Goal: Information Seeking & Learning: Learn about a topic

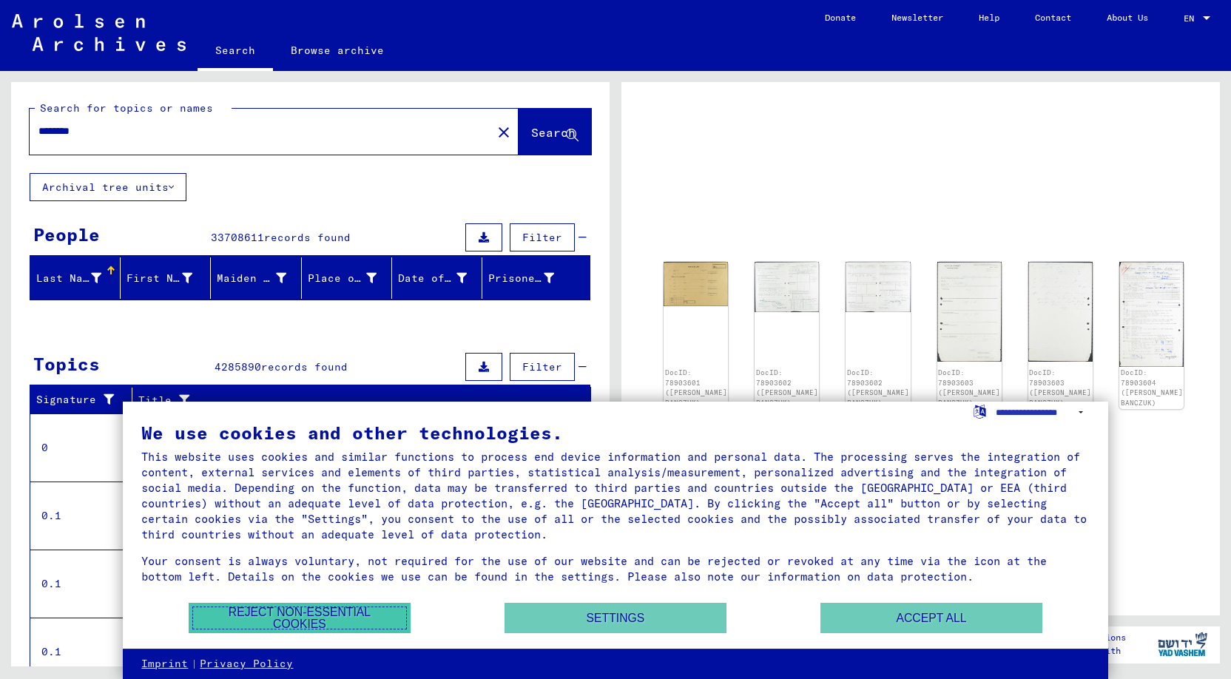
click at [329, 618] on button "Reject non-essential cookies" at bounding box center [300, 618] width 222 height 30
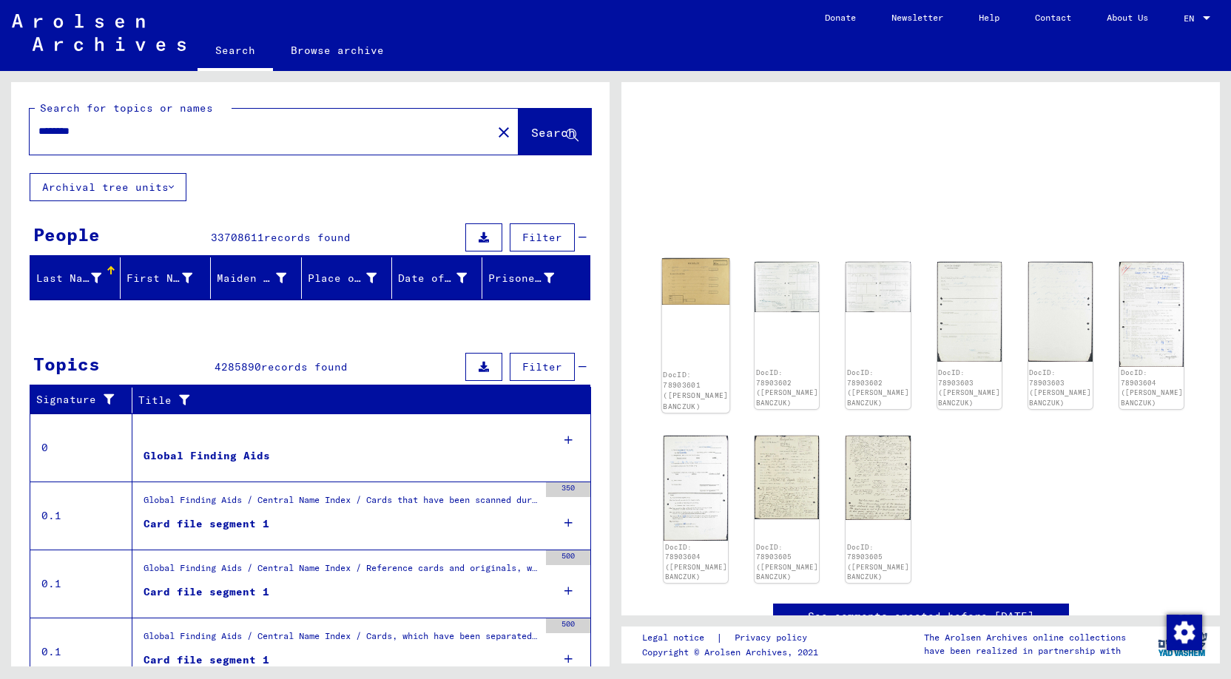
click at [693, 289] on img at bounding box center [696, 281] width 68 height 47
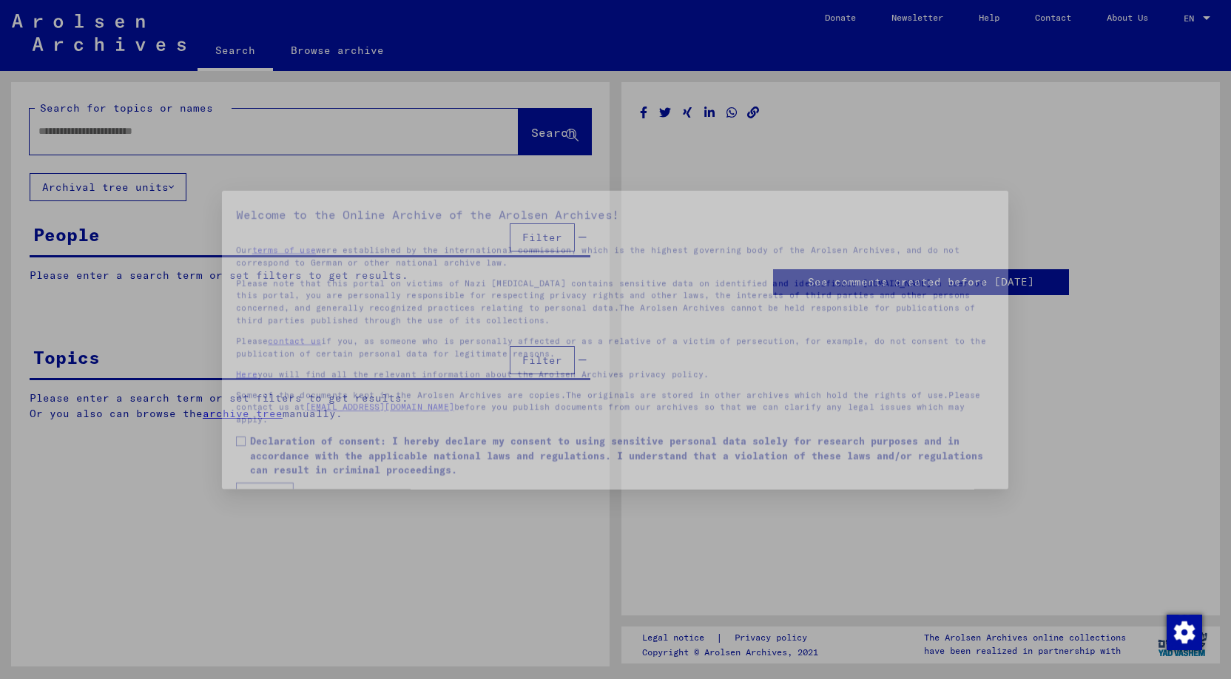
type input "********"
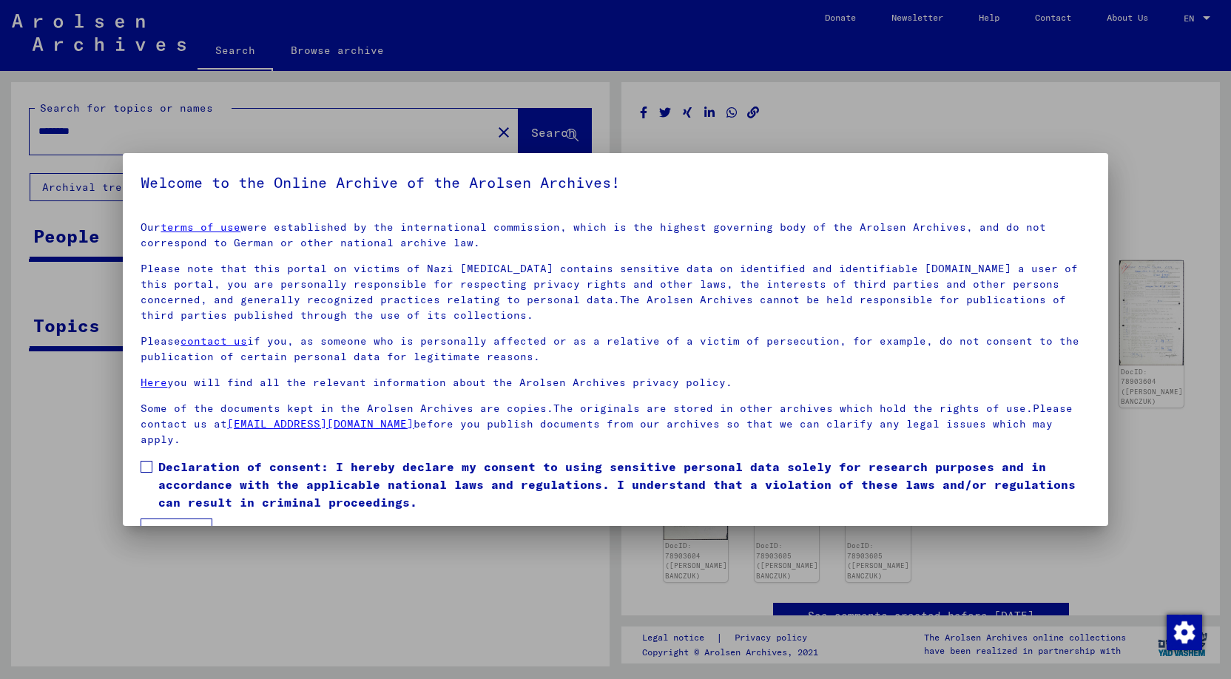
scroll to position [38, 0]
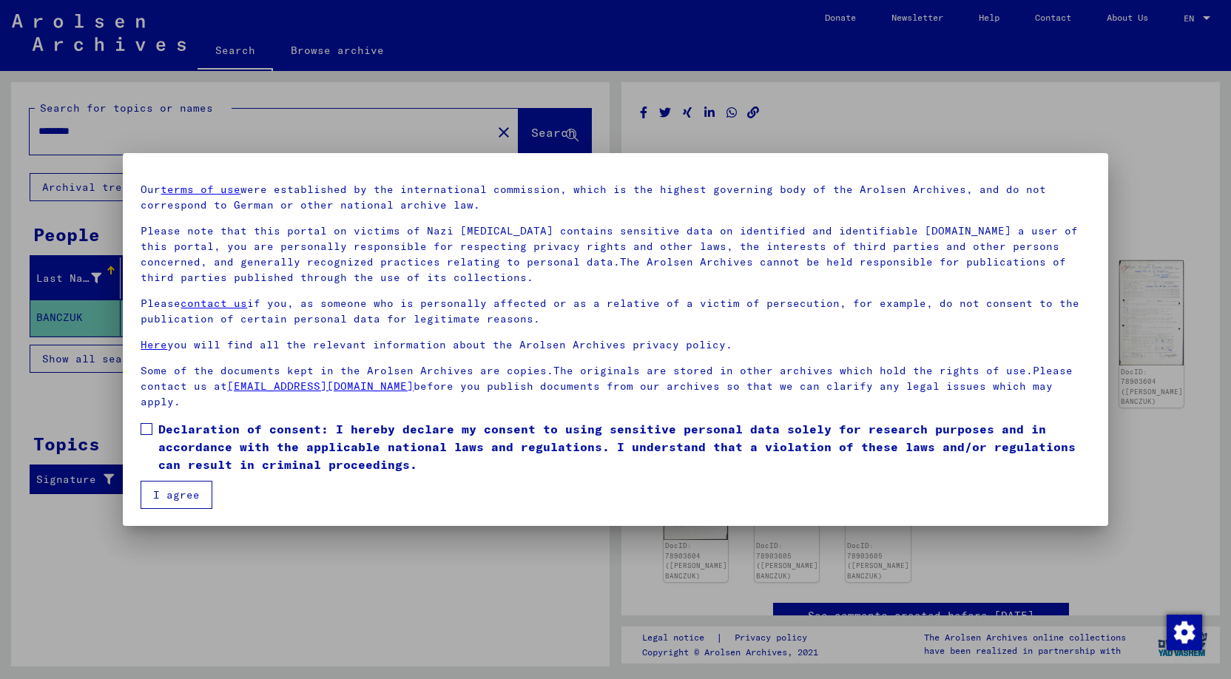
click at [195, 488] on button "I agree" at bounding box center [177, 495] width 72 height 28
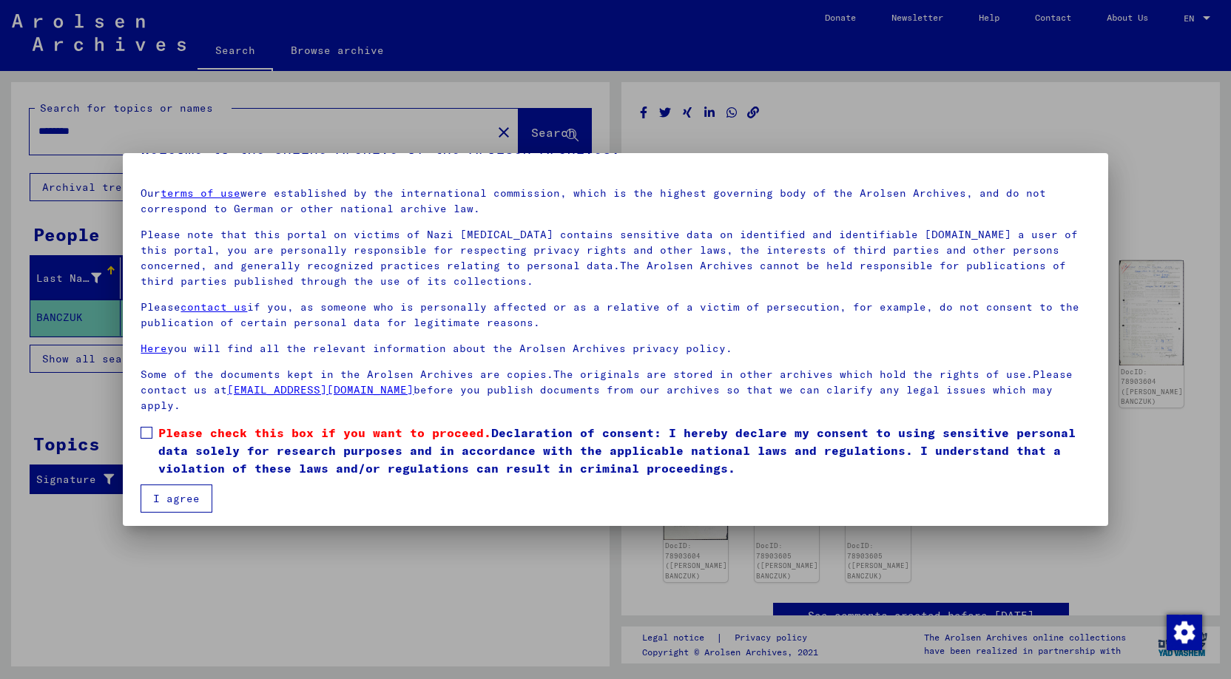
scroll to position [28, 0]
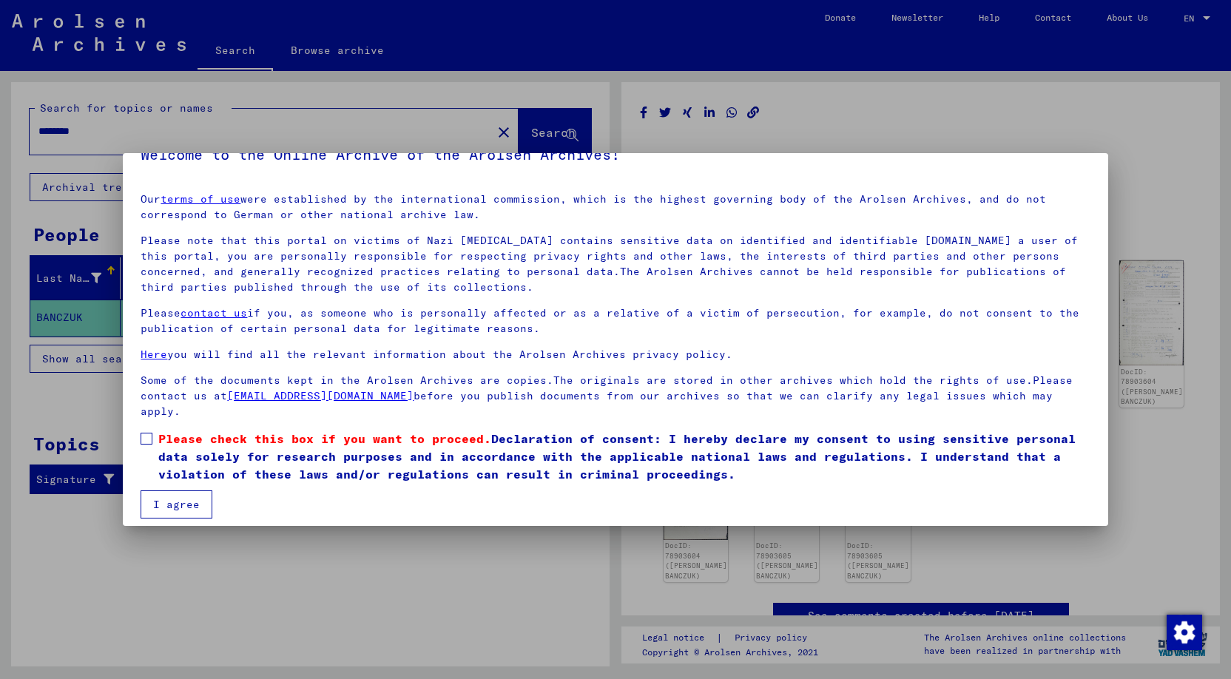
drag, startPoint x: 147, startPoint y: 434, endPoint x: 161, endPoint y: 451, distance: 22.6
click at [150, 440] on span at bounding box center [147, 439] width 12 height 12
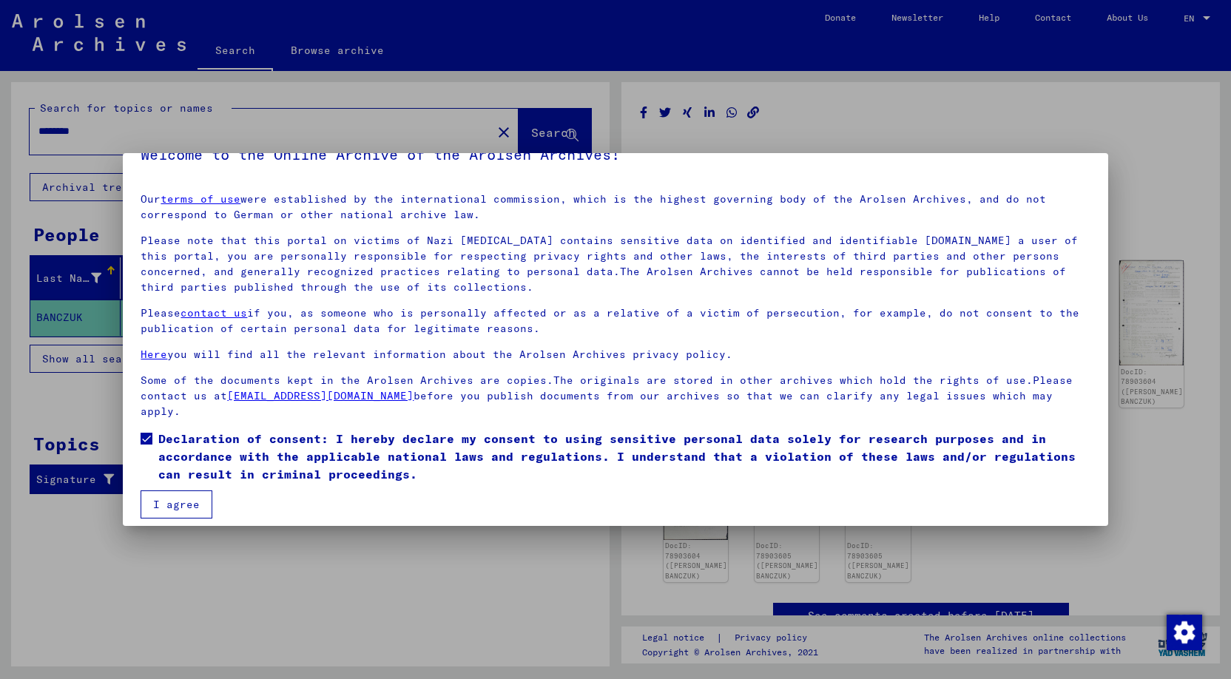
click at [173, 503] on button "I agree" at bounding box center [177, 505] width 72 height 28
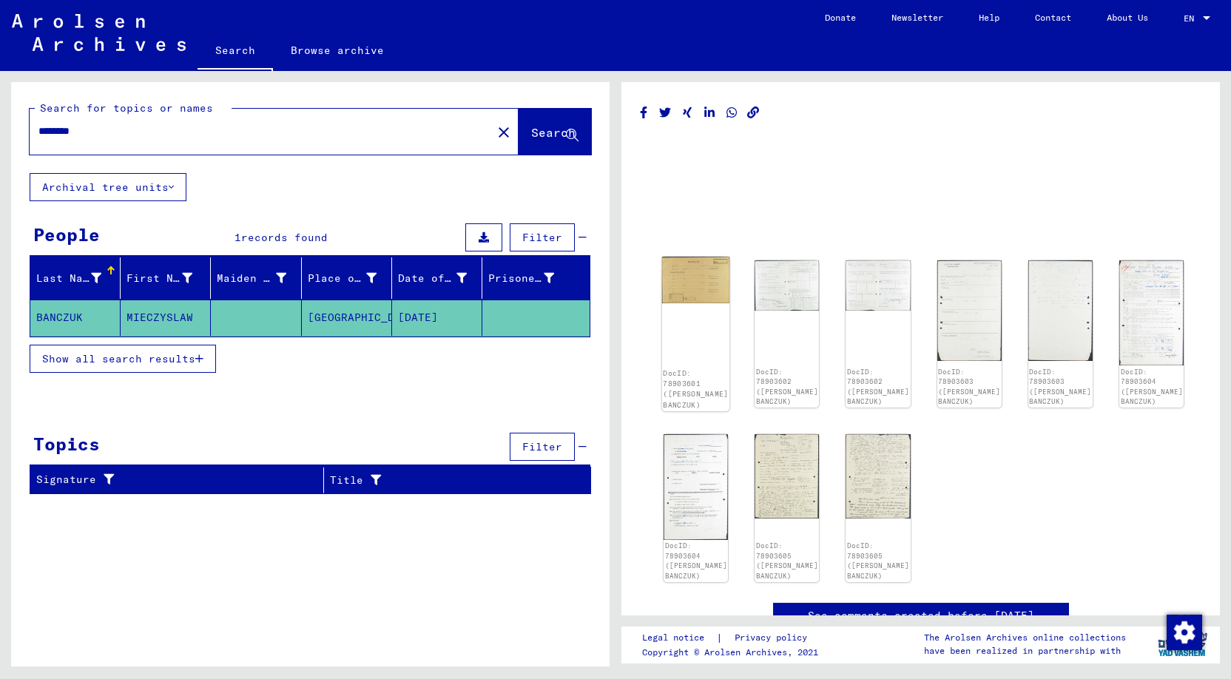
click at [681, 389] on link "DocID: 78903601 ([PERSON_NAME] BANCZUK)" at bounding box center [695, 389] width 65 height 40
click at [786, 303] on img at bounding box center [787, 283] width 68 height 53
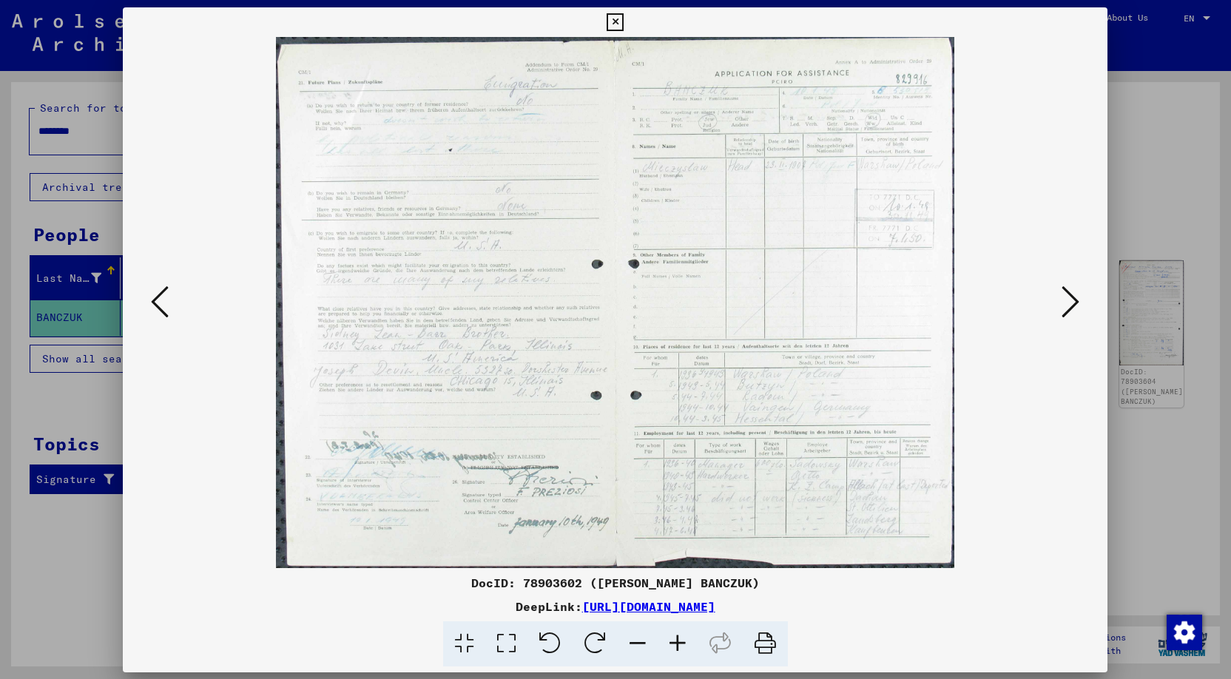
click at [786, 303] on img at bounding box center [615, 302] width 884 height 531
click at [1075, 298] on icon at bounding box center [1072, 301] width 18 height 36
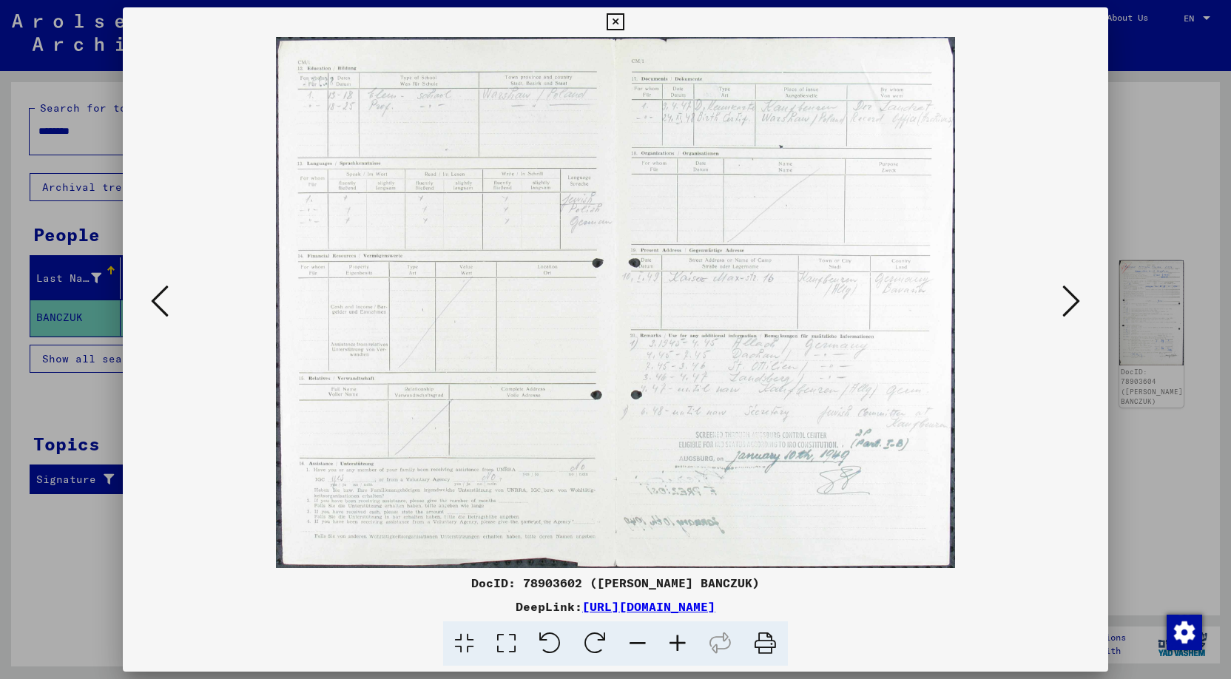
click at [796, 367] on img at bounding box center [615, 302] width 884 height 531
click at [1072, 302] on icon at bounding box center [1072, 301] width 18 height 36
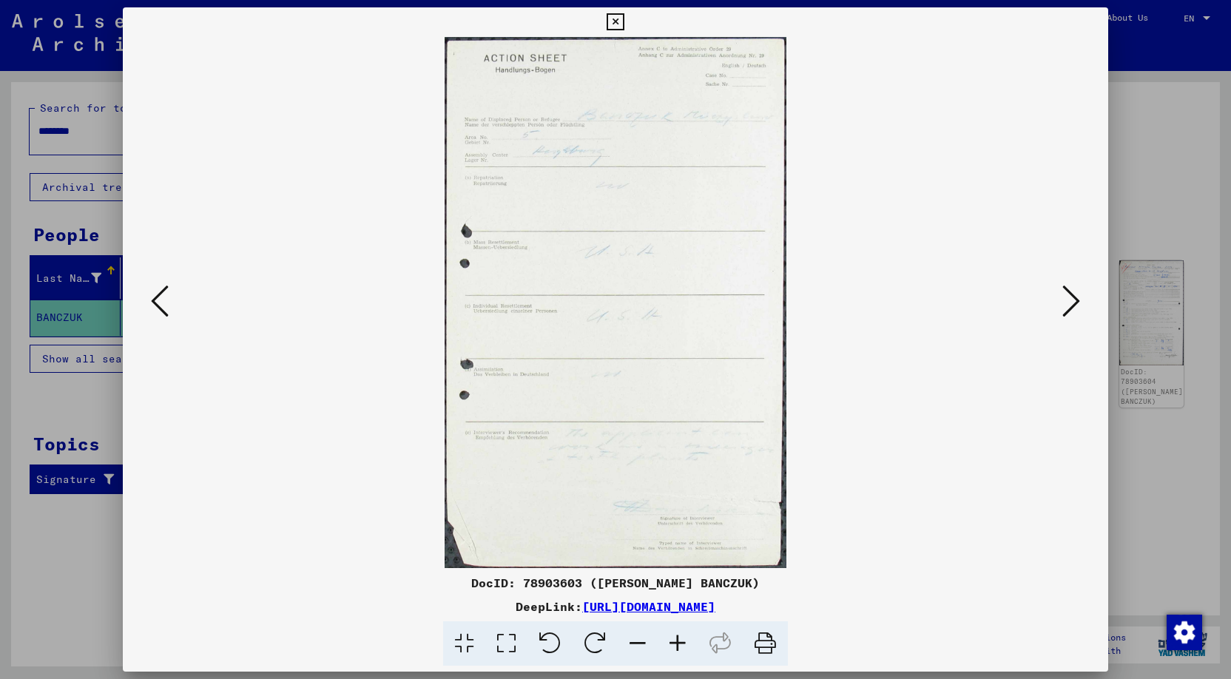
click at [1077, 298] on icon at bounding box center [1072, 301] width 18 height 36
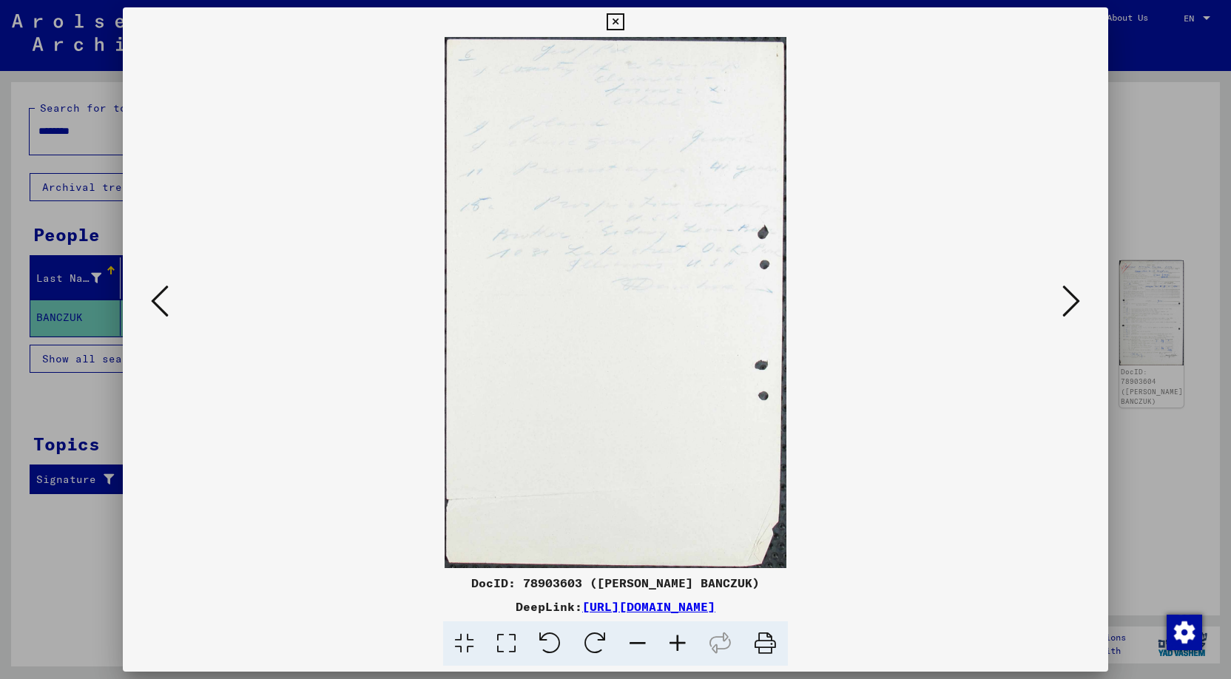
click at [637, 429] on img at bounding box center [615, 302] width 884 height 531
click at [163, 307] on icon at bounding box center [160, 301] width 18 height 36
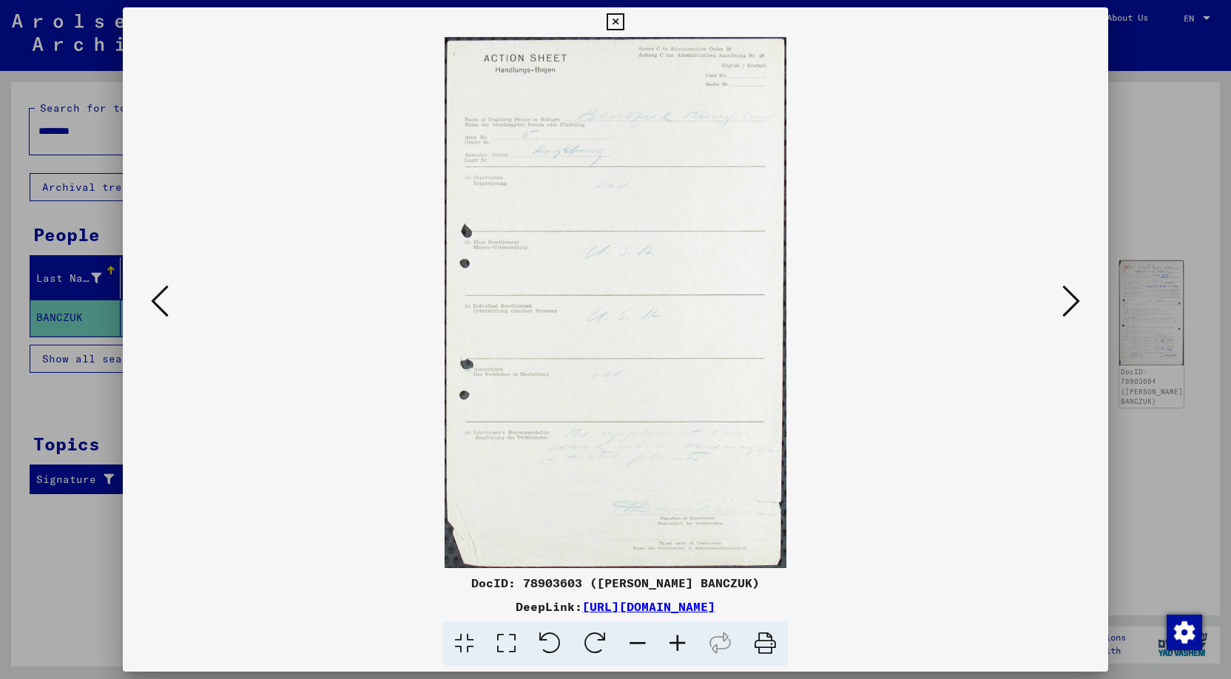
click at [1069, 300] on icon at bounding box center [1072, 301] width 18 height 36
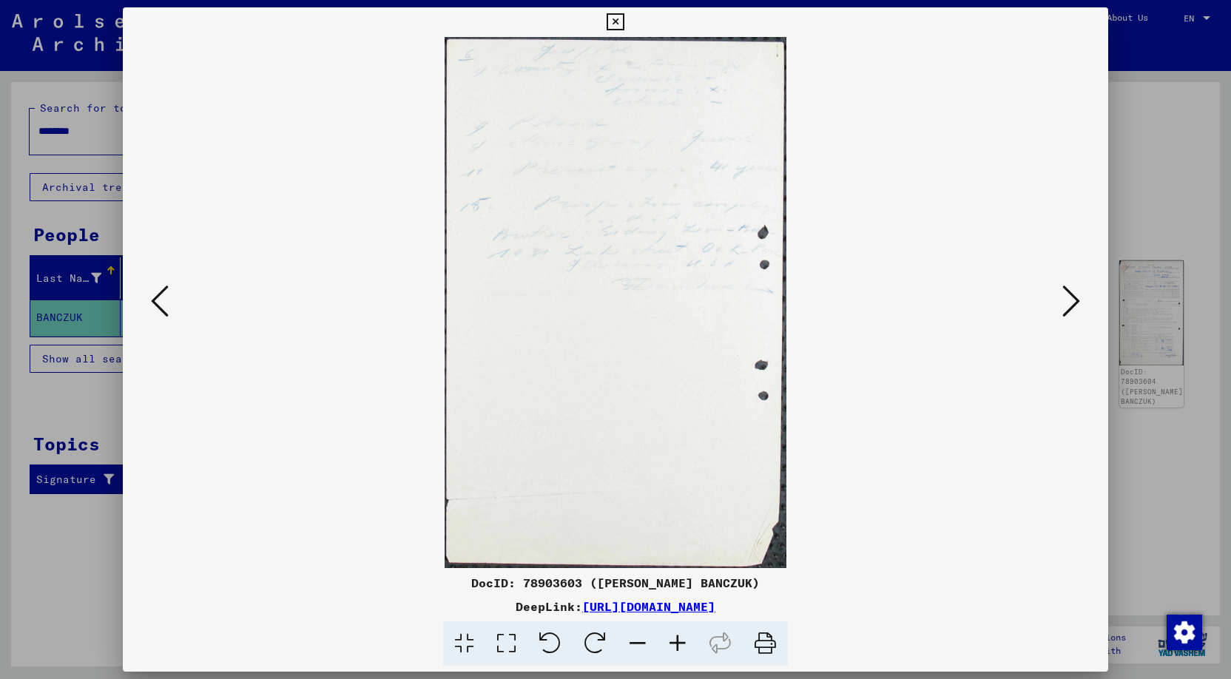
click at [1069, 300] on icon at bounding box center [1072, 301] width 18 height 36
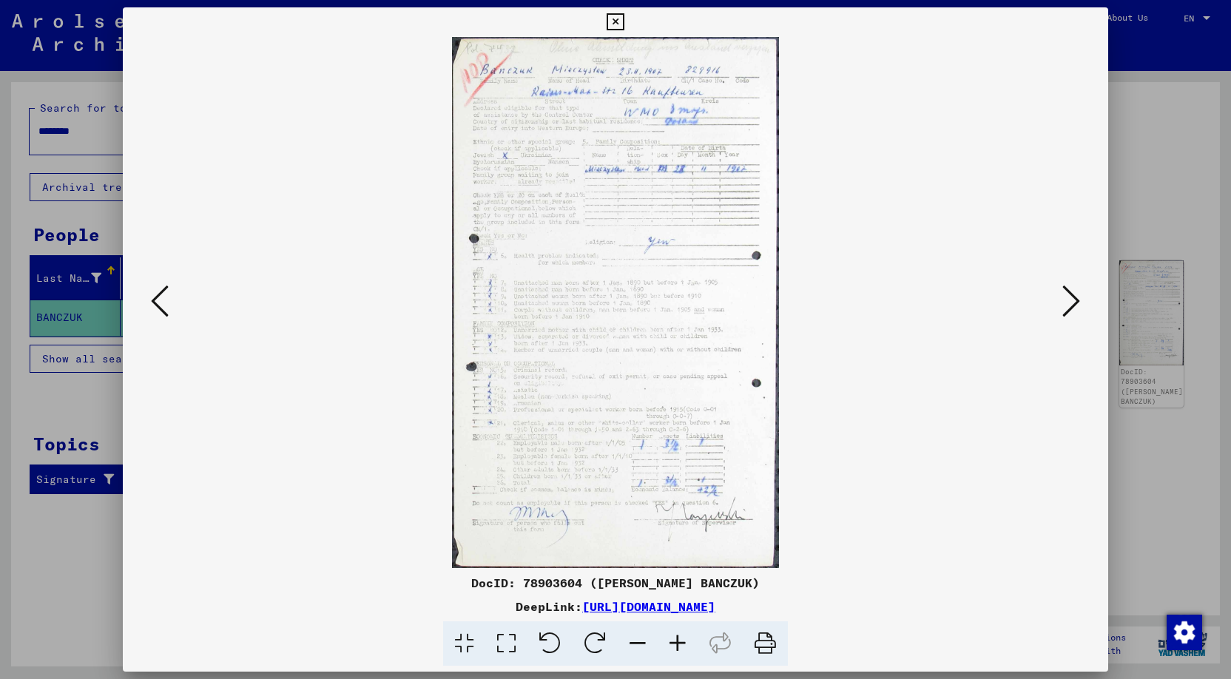
click at [1074, 298] on icon at bounding box center [1072, 301] width 18 height 36
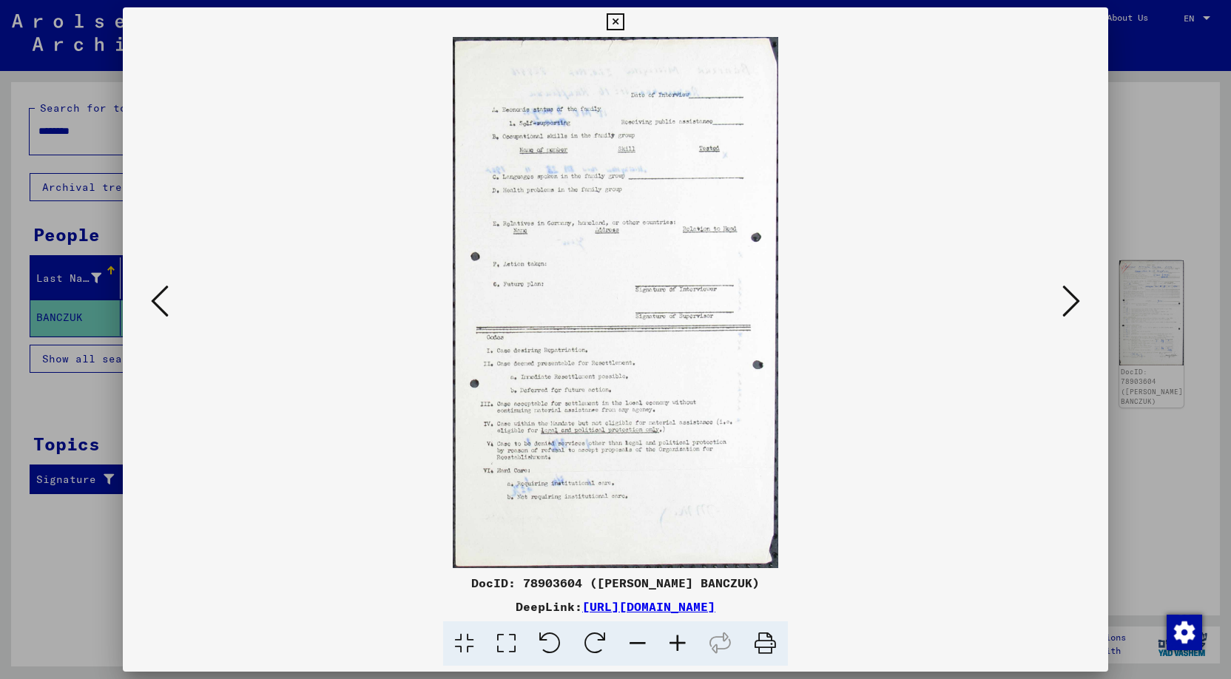
click at [1076, 298] on icon at bounding box center [1072, 301] width 18 height 36
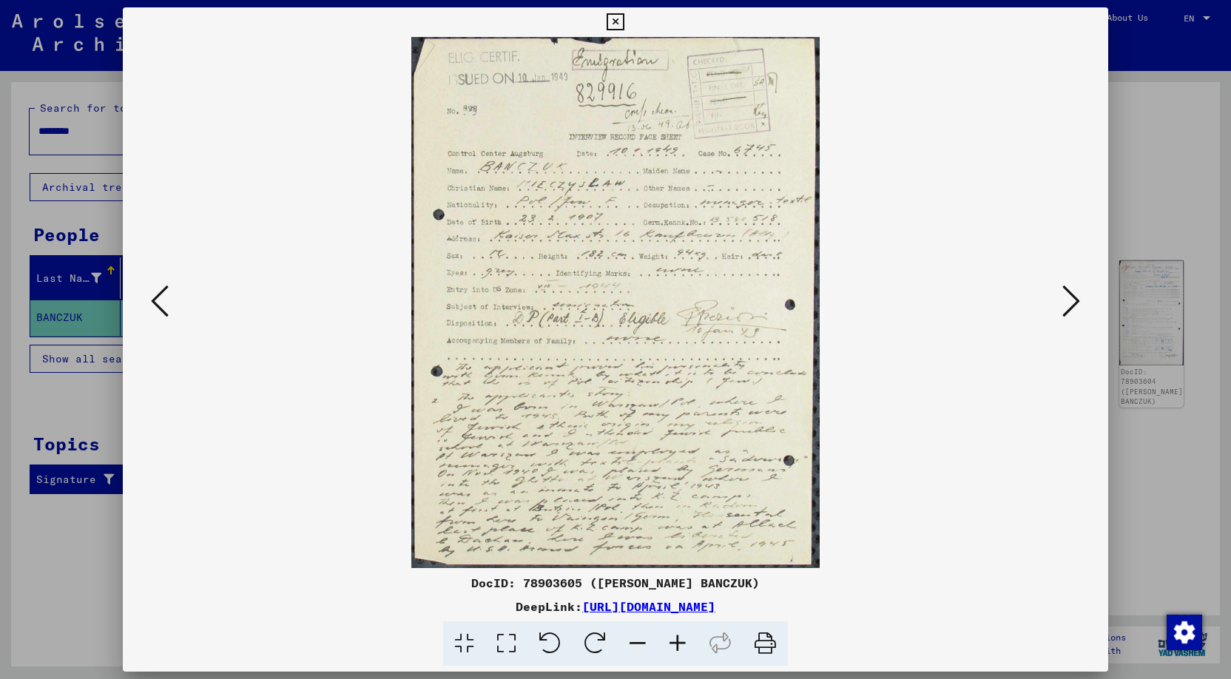
click at [1070, 293] on icon at bounding box center [1072, 301] width 18 height 36
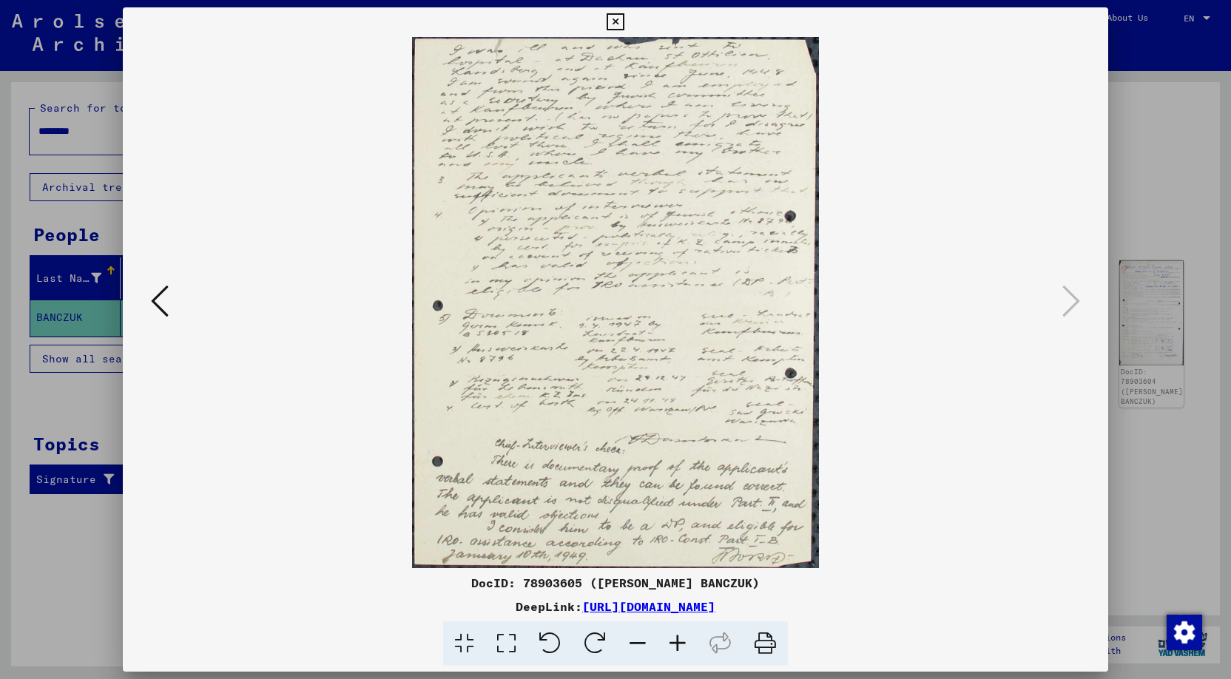
click at [158, 298] on icon at bounding box center [160, 301] width 18 height 36
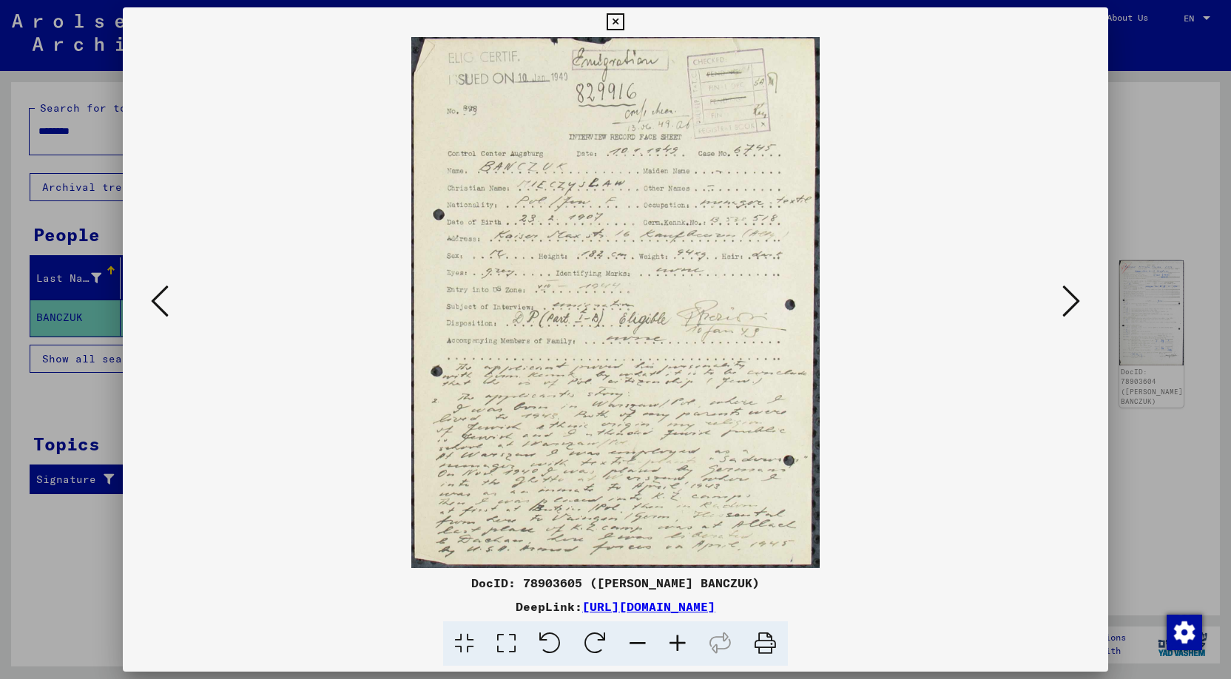
click at [157, 298] on icon at bounding box center [160, 301] width 18 height 36
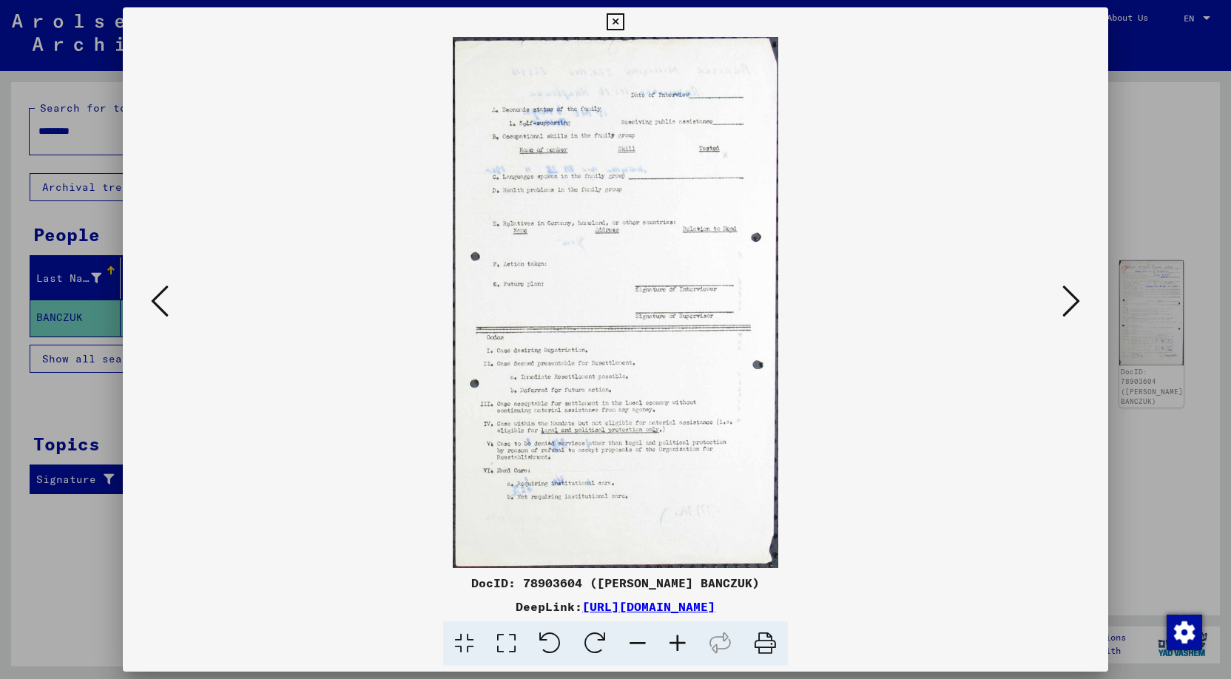
click at [157, 299] on icon at bounding box center [160, 301] width 18 height 36
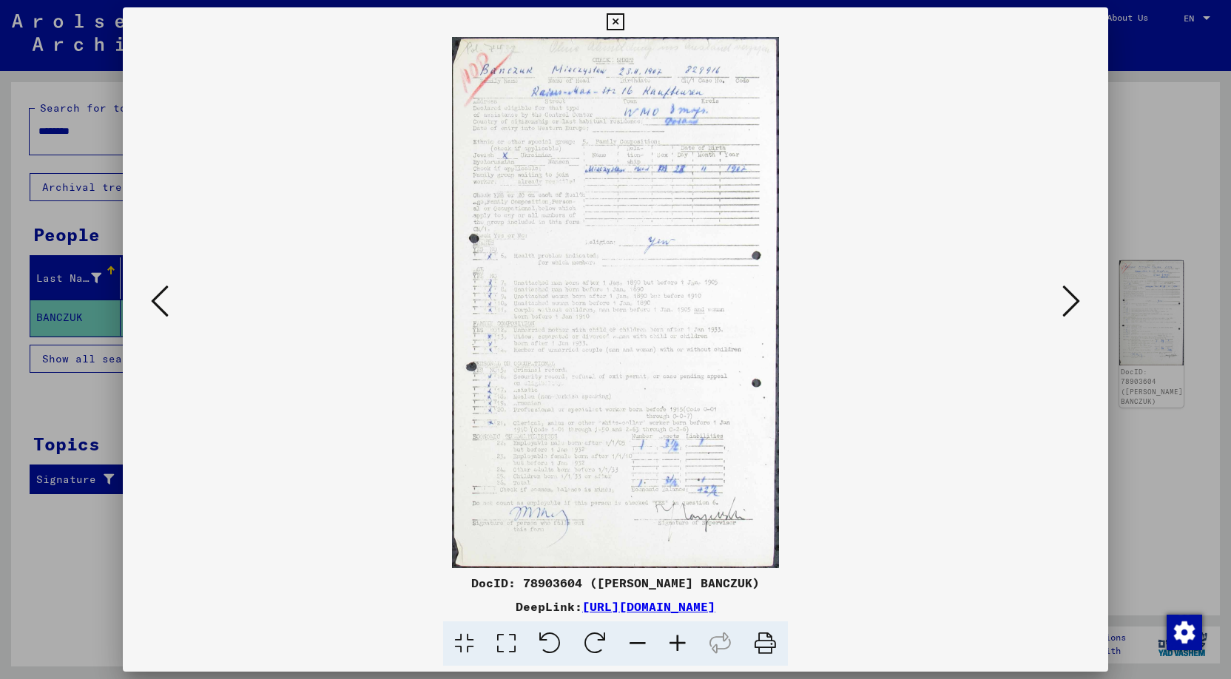
click at [157, 299] on icon at bounding box center [160, 301] width 18 height 36
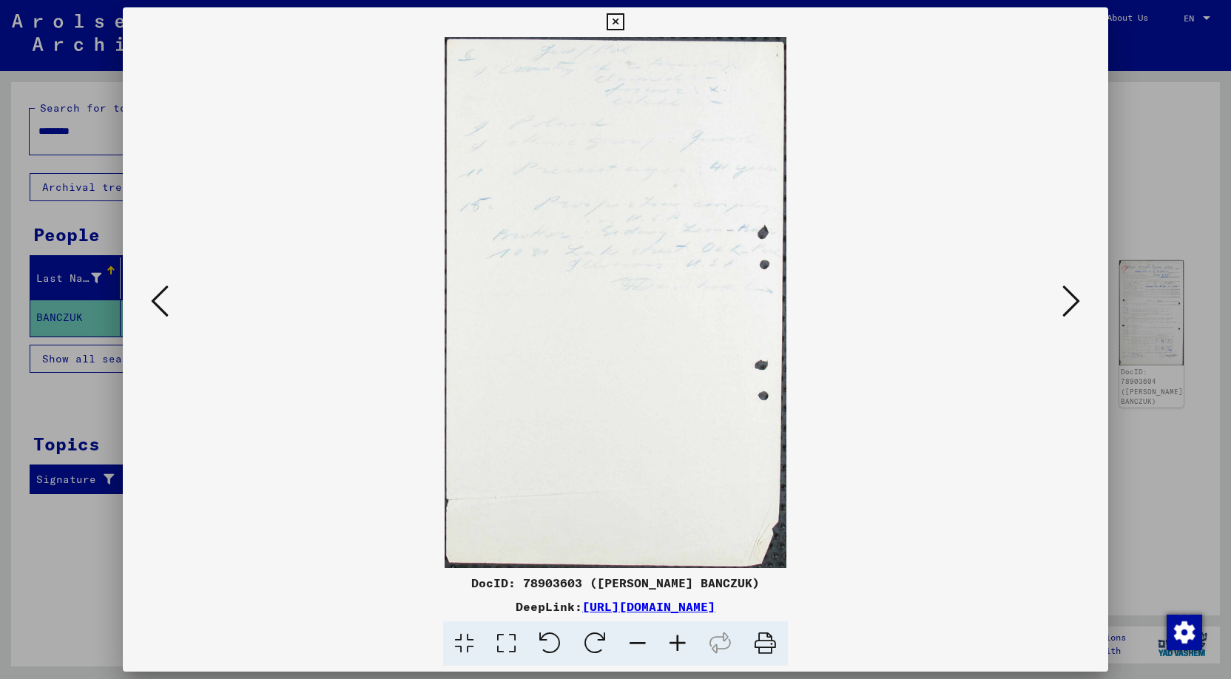
click at [157, 299] on icon at bounding box center [160, 301] width 18 height 36
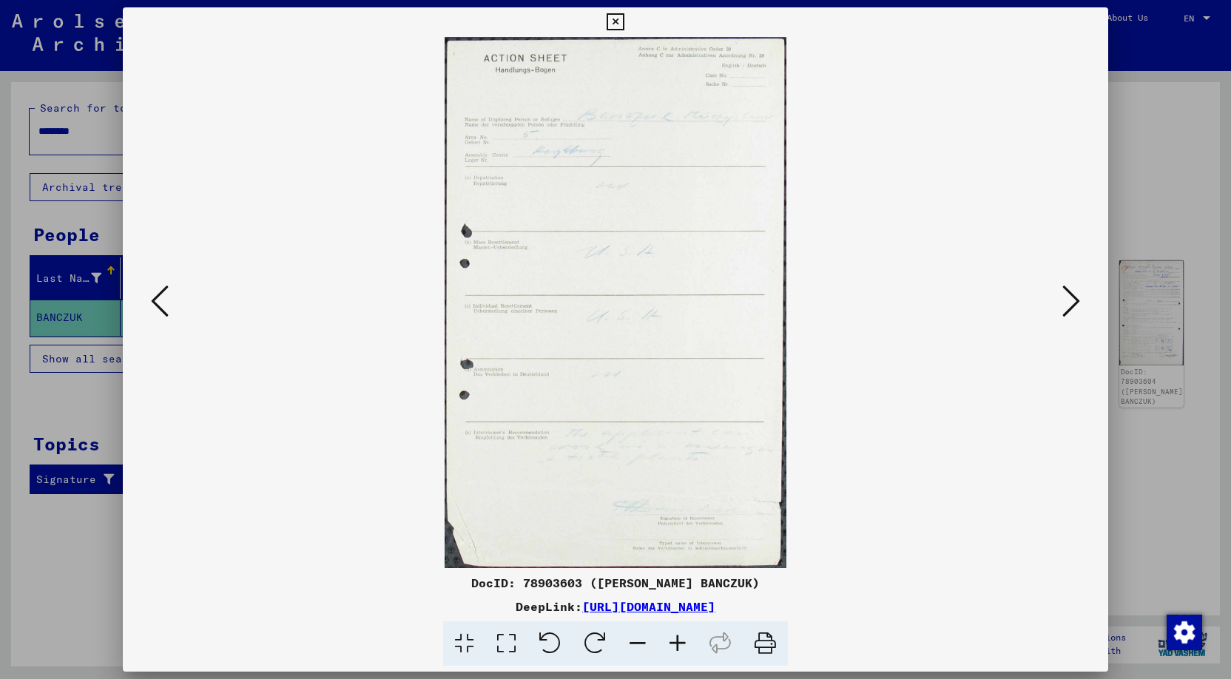
click at [157, 299] on icon at bounding box center [160, 301] width 18 height 36
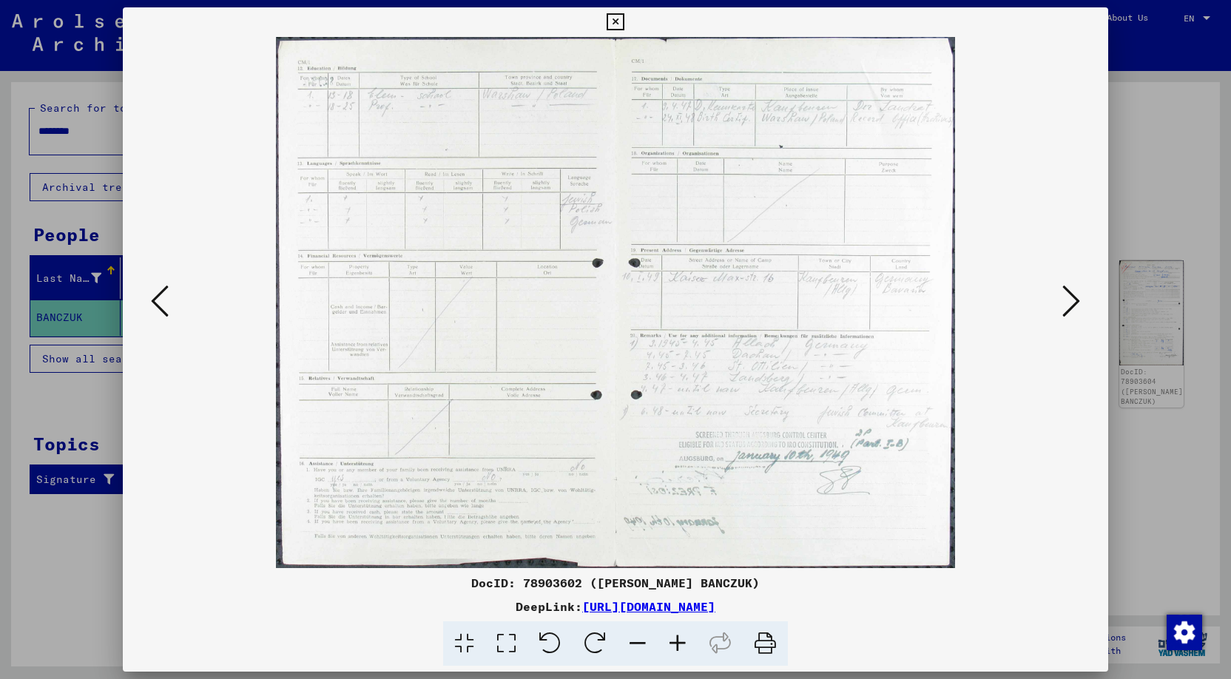
click at [157, 299] on icon at bounding box center [160, 301] width 18 height 36
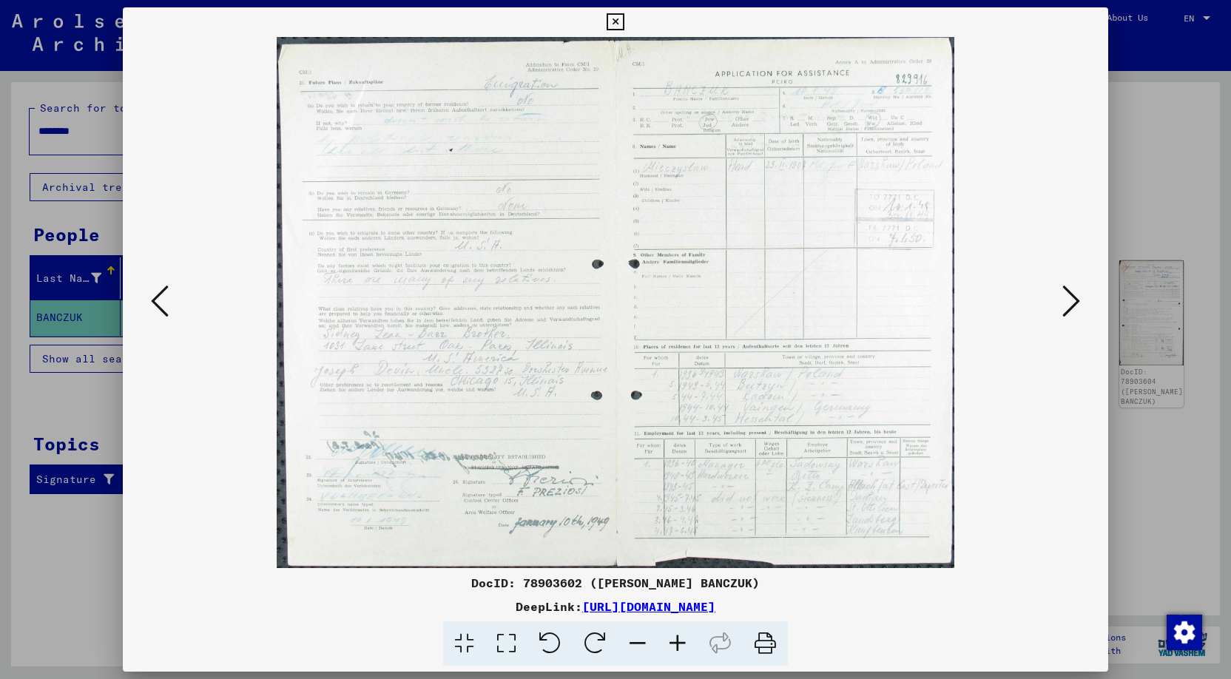
click at [157, 299] on icon at bounding box center [160, 301] width 18 height 36
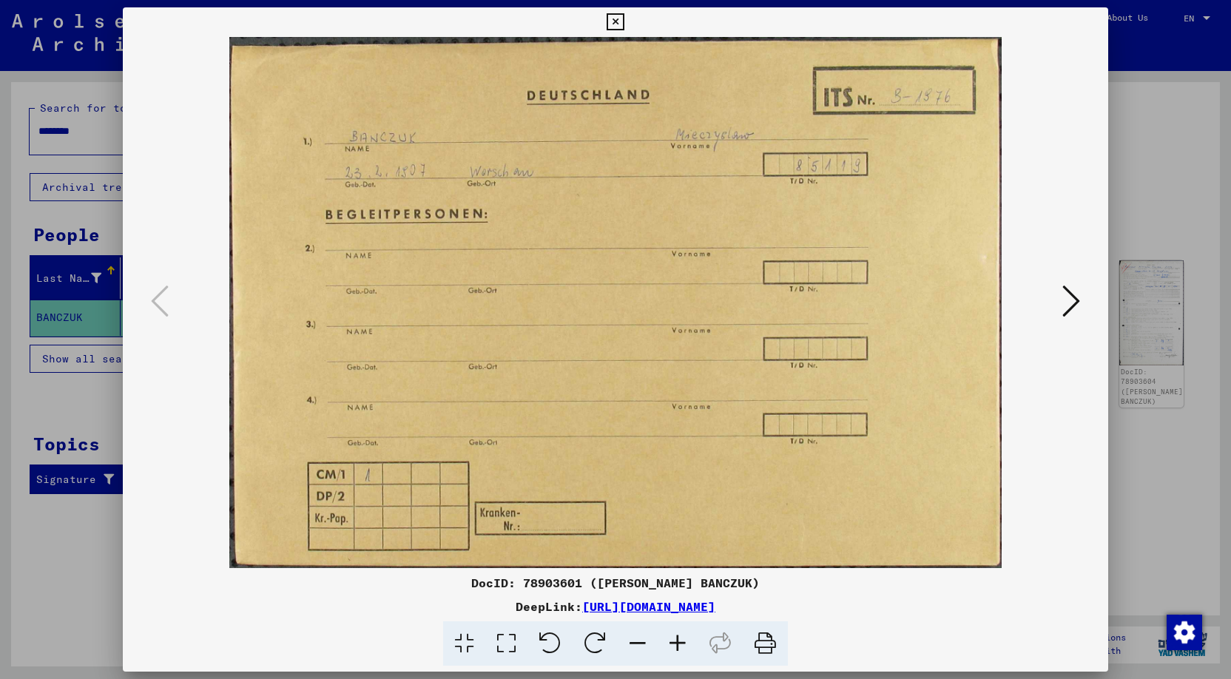
click at [1078, 298] on icon at bounding box center [1072, 301] width 18 height 36
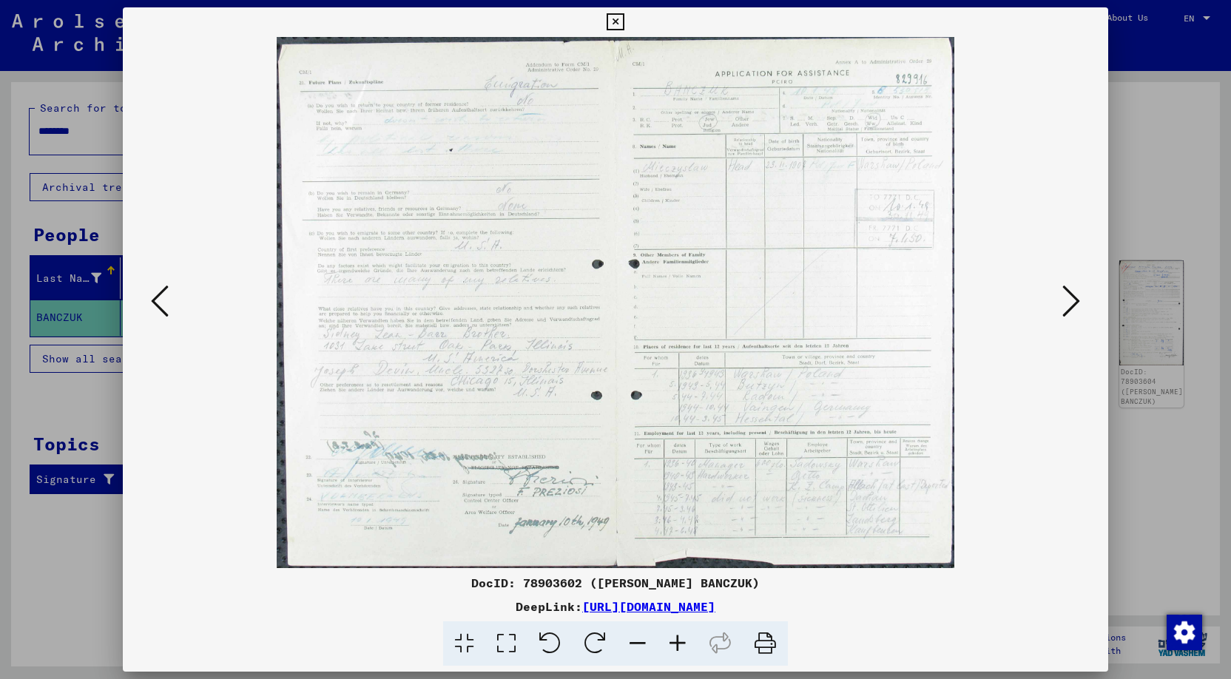
click at [1075, 300] on icon at bounding box center [1072, 301] width 18 height 36
